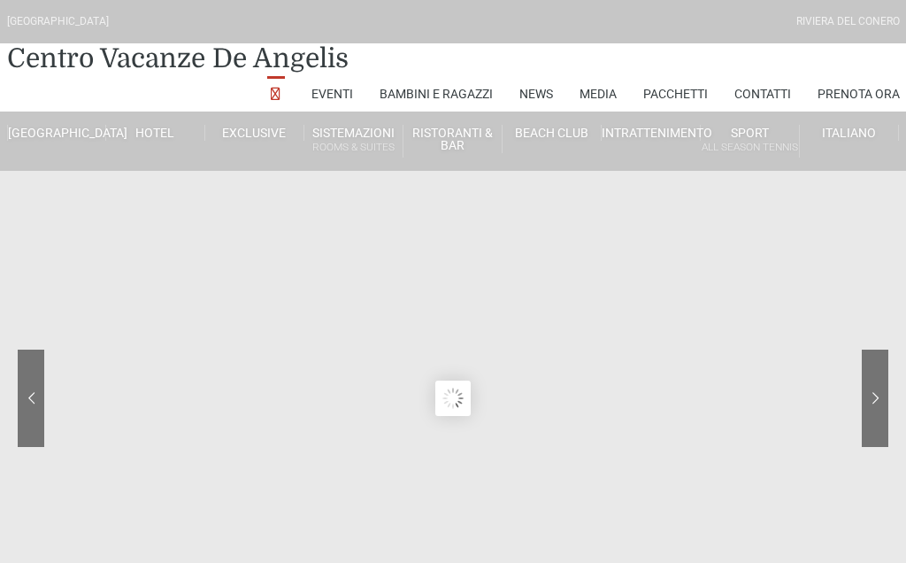
click at [425, 442] on link "Villino trilocale in legno" at bounding box center [423, 446] width 177 height 31
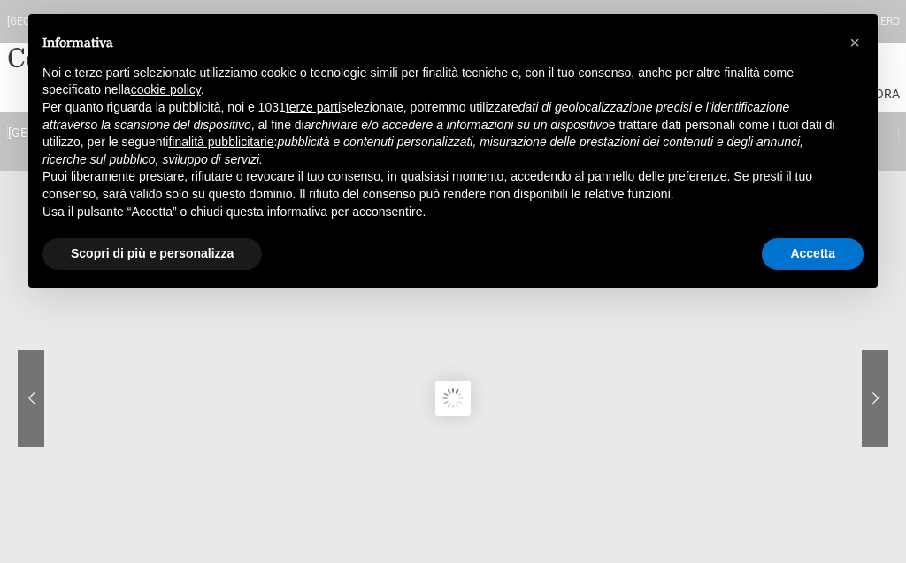
click at [806, 253] on button "Accetta" at bounding box center [813, 254] width 102 height 32
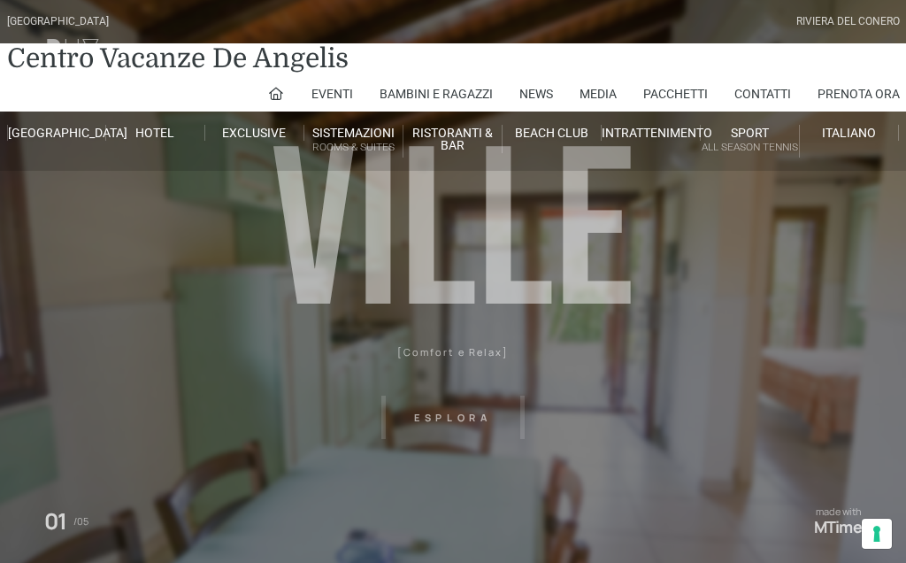
click at [427, 448] on link "Villino trilocale in legno" at bounding box center [423, 446] width 177 height 31
click at [441, 450] on link "Villino trilocale in legno" at bounding box center [423, 446] width 177 height 31
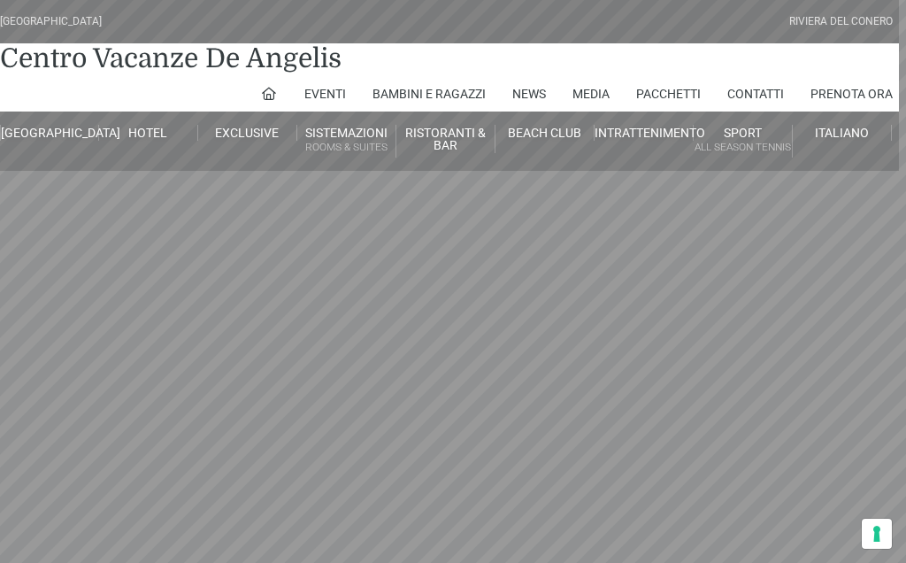
scroll to position [0, 7]
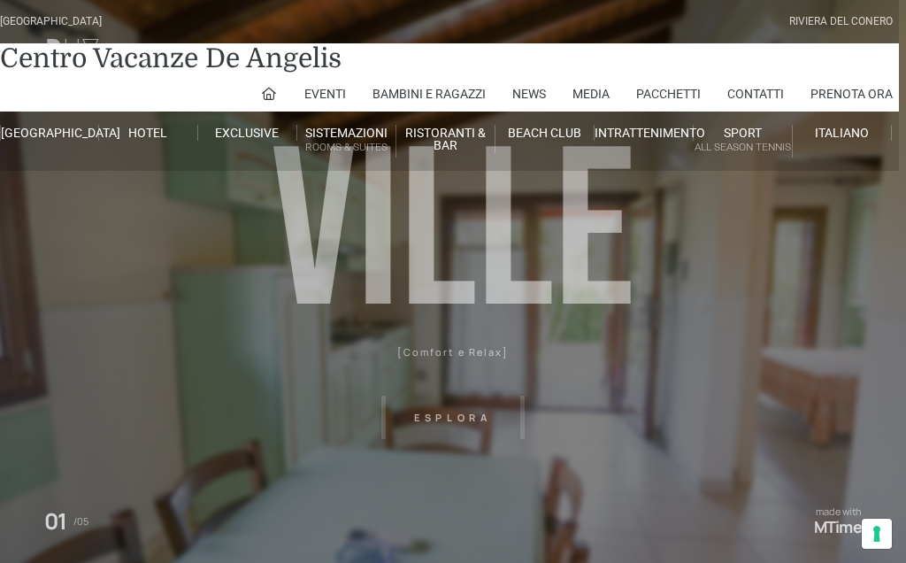
click at [867, 94] on link "Prenota Ora" at bounding box center [851, 93] width 82 height 35
